Goal: Information Seeking & Learning: Find specific fact

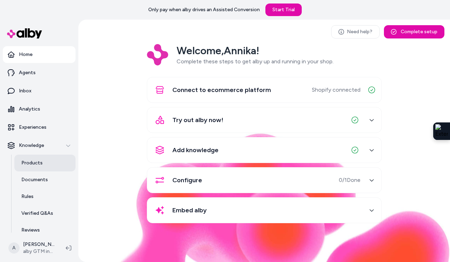
click at [41, 162] on p "Products" at bounding box center [31, 163] width 21 height 7
click at [44, 164] on link "Products" at bounding box center [44, 163] width 61 height 17
click at [43, 162] on link "Products" at bounding box center [44, 163] width 61 height 17
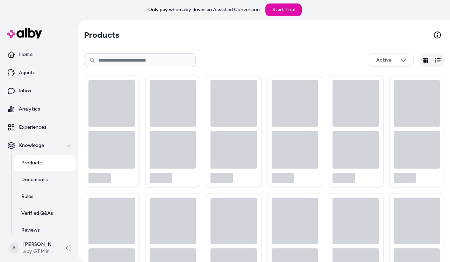
click at [26, 168] on link "Products" at bounding box center [44, 163] width 61 height 17
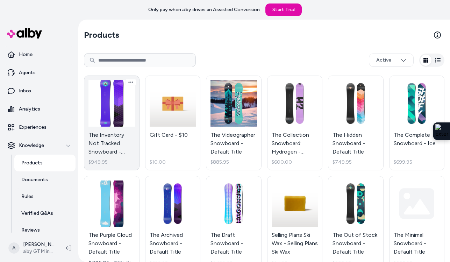
click at [114, 122] on link "The Inventory Not Tracked Snowboard - Default Title $949.95" at bounding box center [112, 123] width 56 height 95
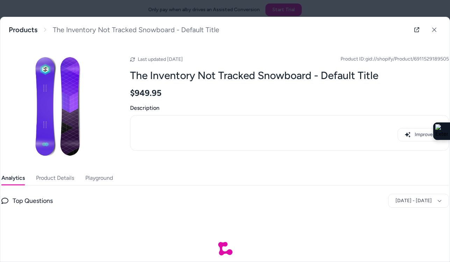
scroll to position [33, 0]
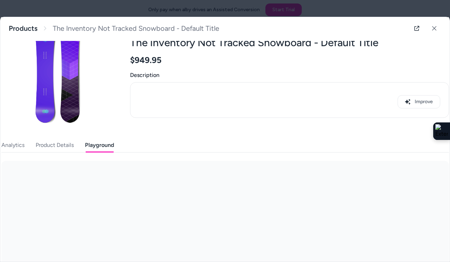
click at [97, 145] on button "Playground" at bounding box center [99, 145] width 29 height 14
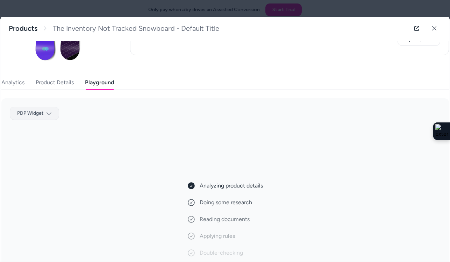
scroll to position [96, 0]
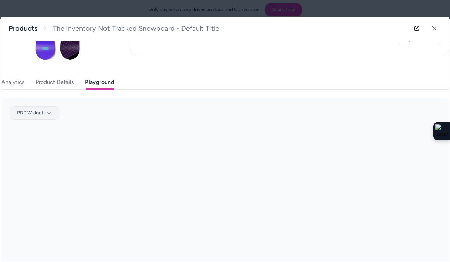
click at [45, 111] on body "Only pay when alby drives an Assisted Conversion Start Trial Home Agents Inbox …" at bounding box center [225, 131] width 450 height 262
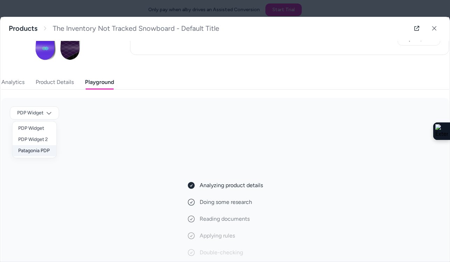
click at [37, 152] on div "Patagonia PDP" at bounding box center [35, 150] width 44 height 11
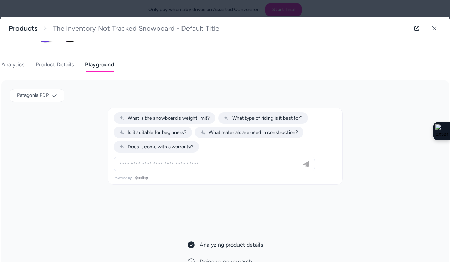
scroll to position [119, 0]
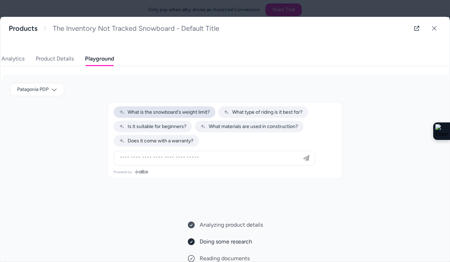
click at [187, 113] on span "What is the snowboard's weight limit?" at bounding box center [164, 112] width 91 height 6
type input "**********"
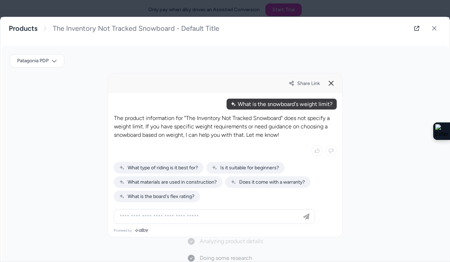
scroll to position [153, 0]
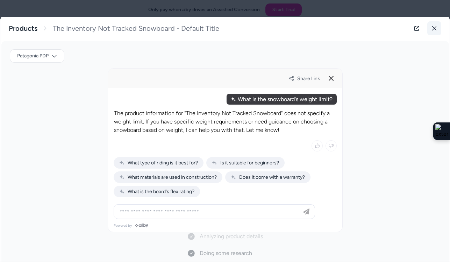
click at [435, 29] on icon at bounding box center [434, 28] width 5 height 5
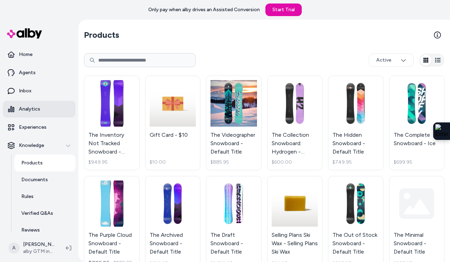
scroll to position [41, 0]
